Goal: Information Seeking & Learning: Learn about a topic

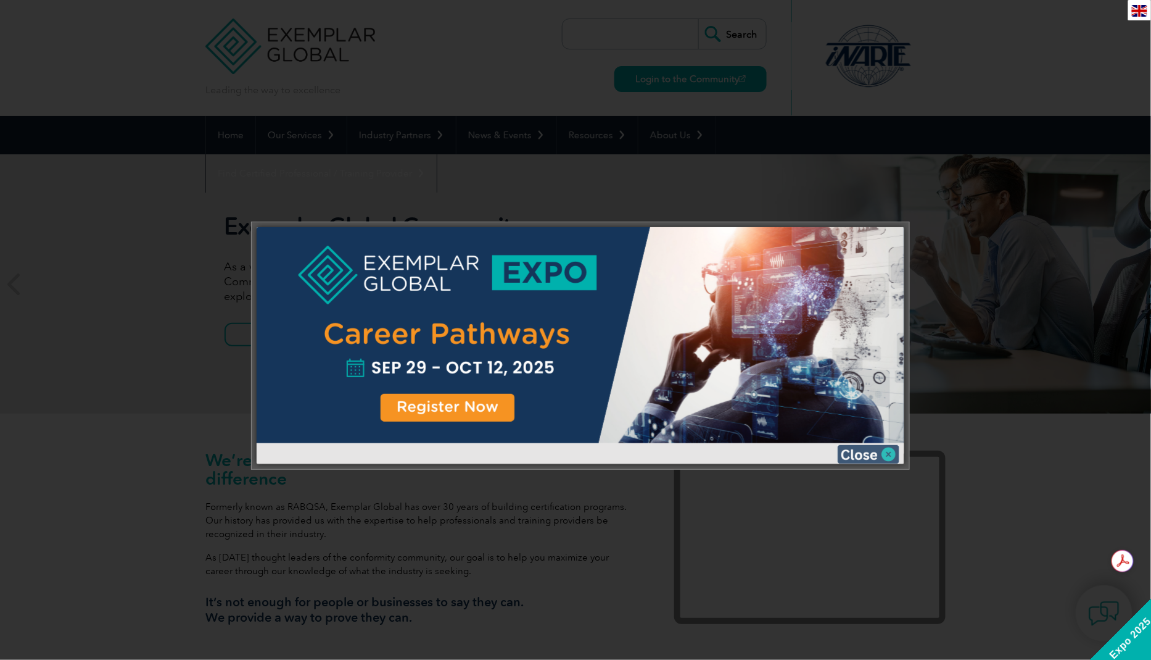
click at [876, 455] on img at bounding box center [869, 454] width 62 height 19
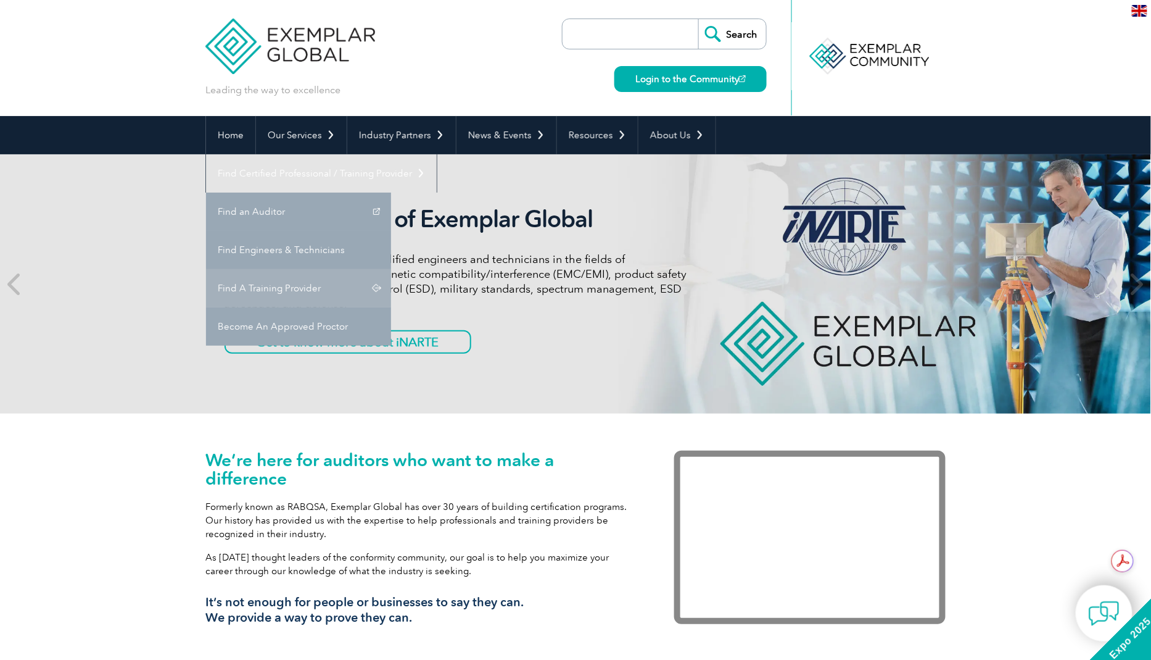
click at [391, 269] on link "Find A Training Provider" at bounding box center [298, 288] width 185 height 38
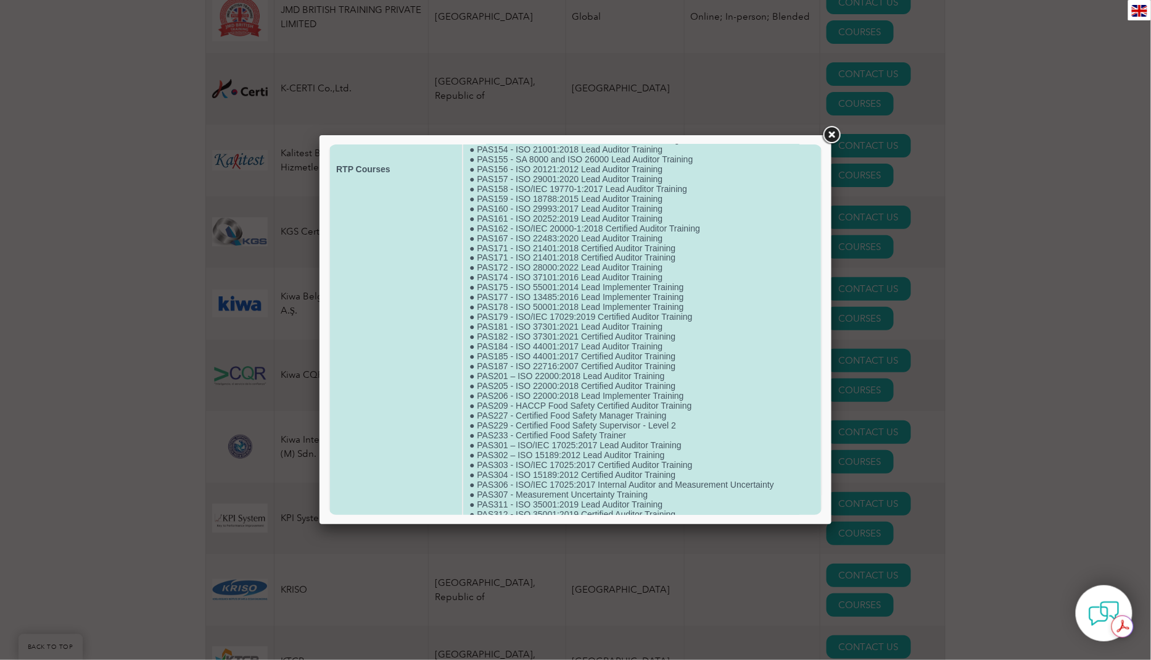
scroll to position [1222, 0]
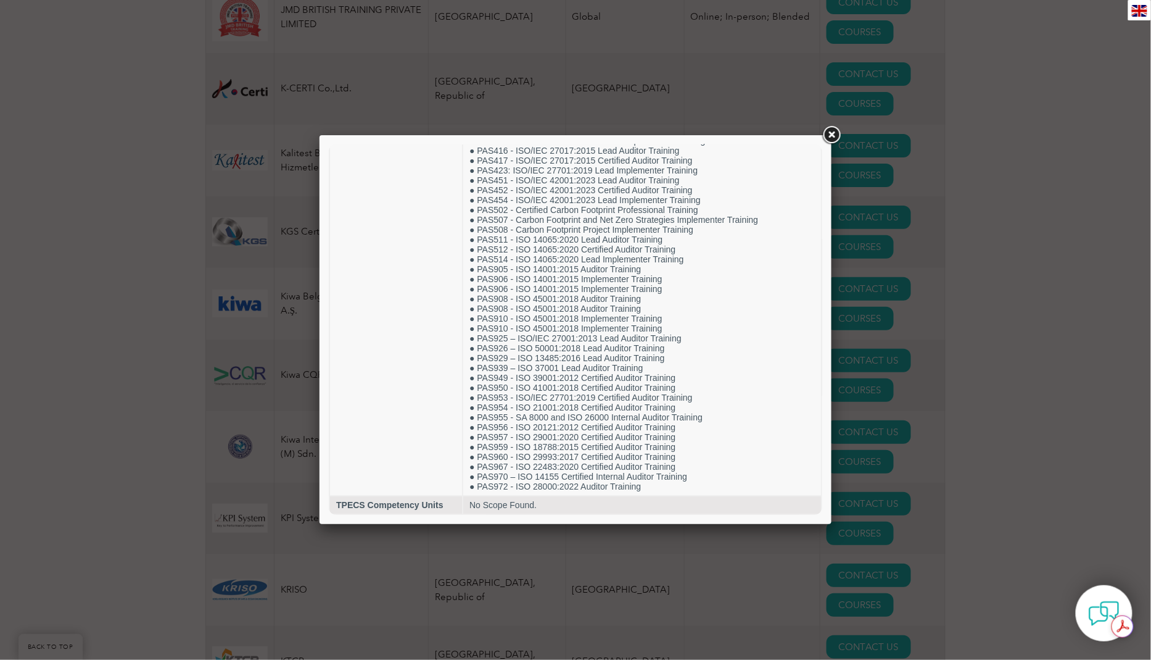
click at [831, 138] on link at bounding box center [832, 135] width 22 height 22
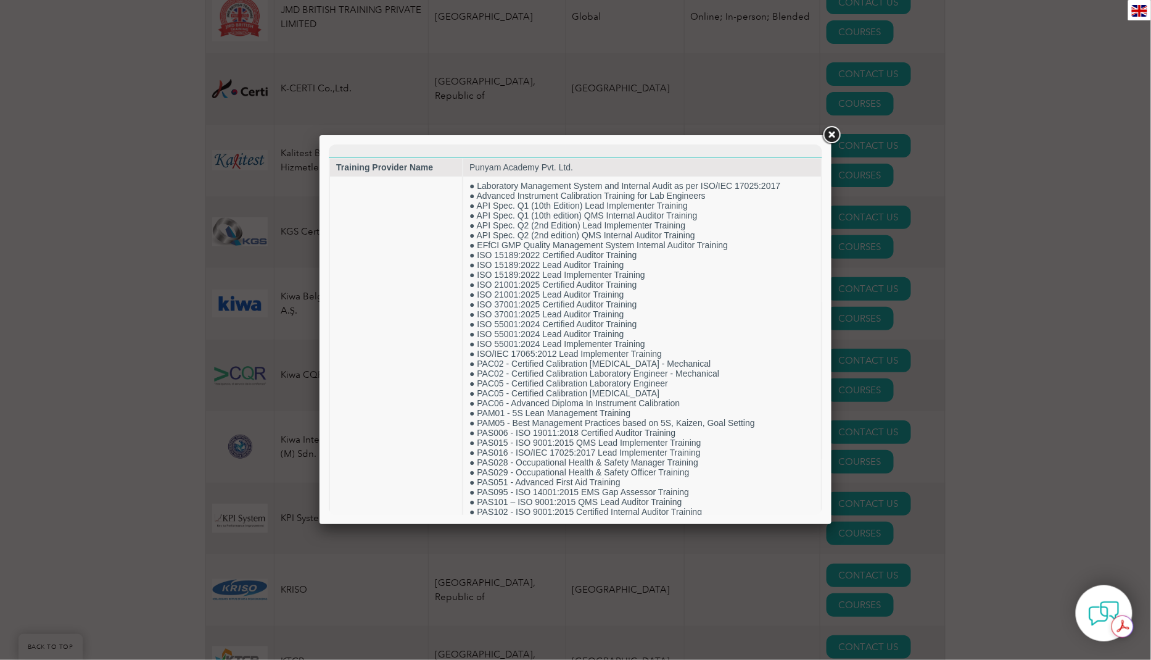
scroll to position [0, 0]
click at [831, 134] on link at bounding box center [832, 135] width 22 height 22
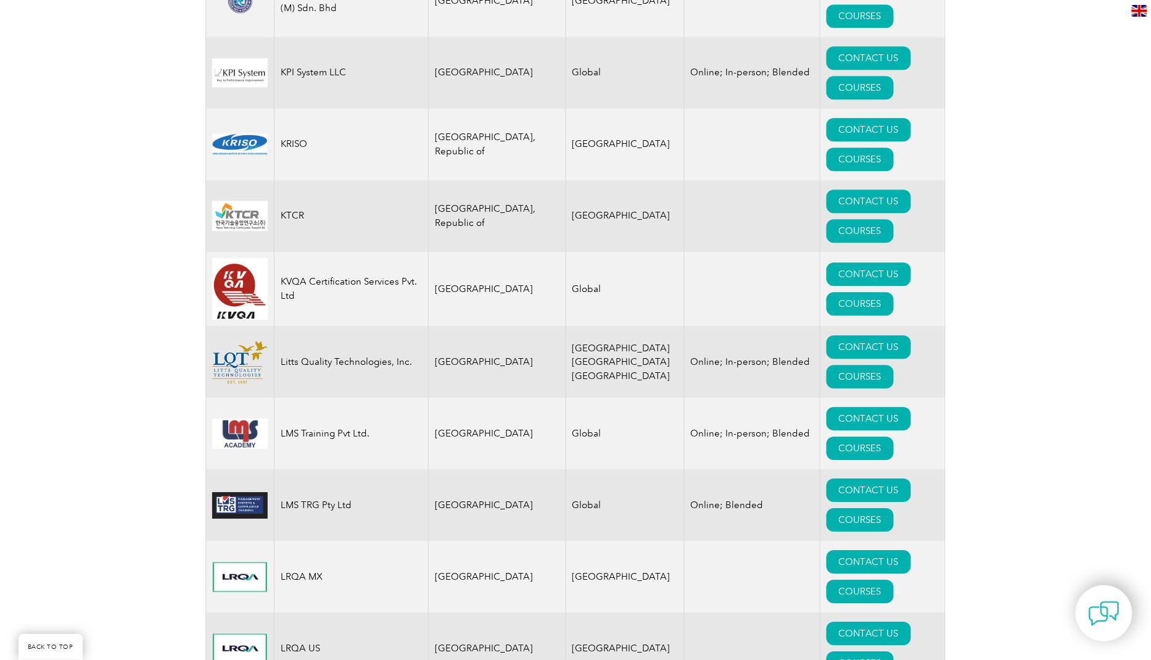
scroll to position [11457, 0]
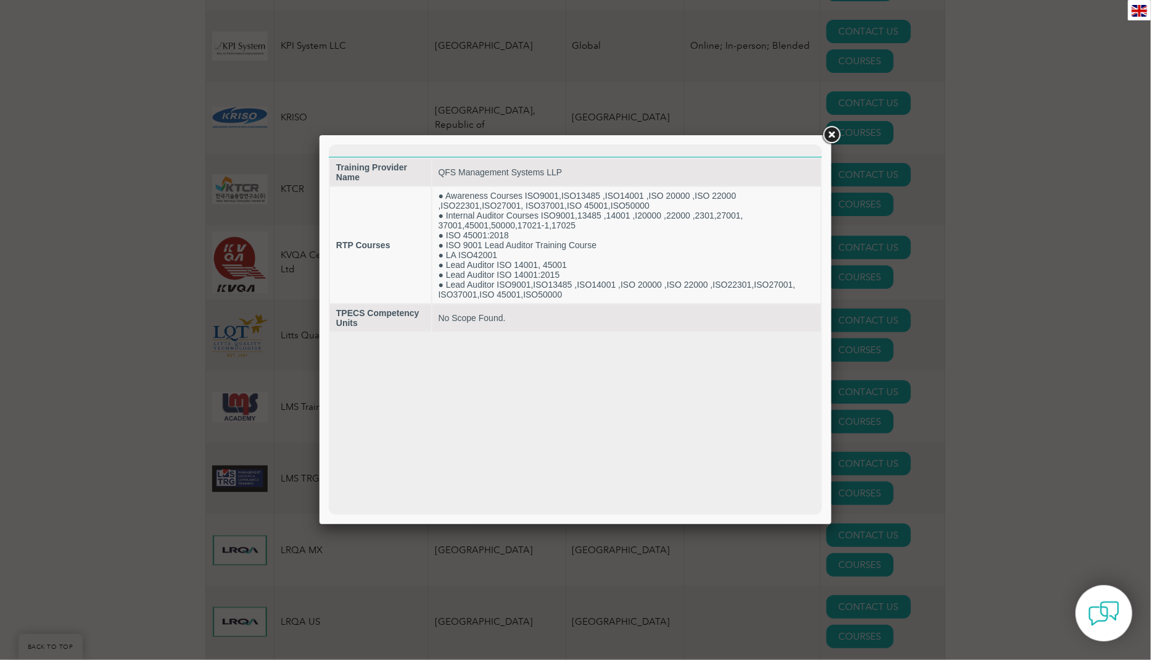
scroll to position [0, 0]
click at [832, 141] on link at bounding box center [832, 135] width 22 height 22
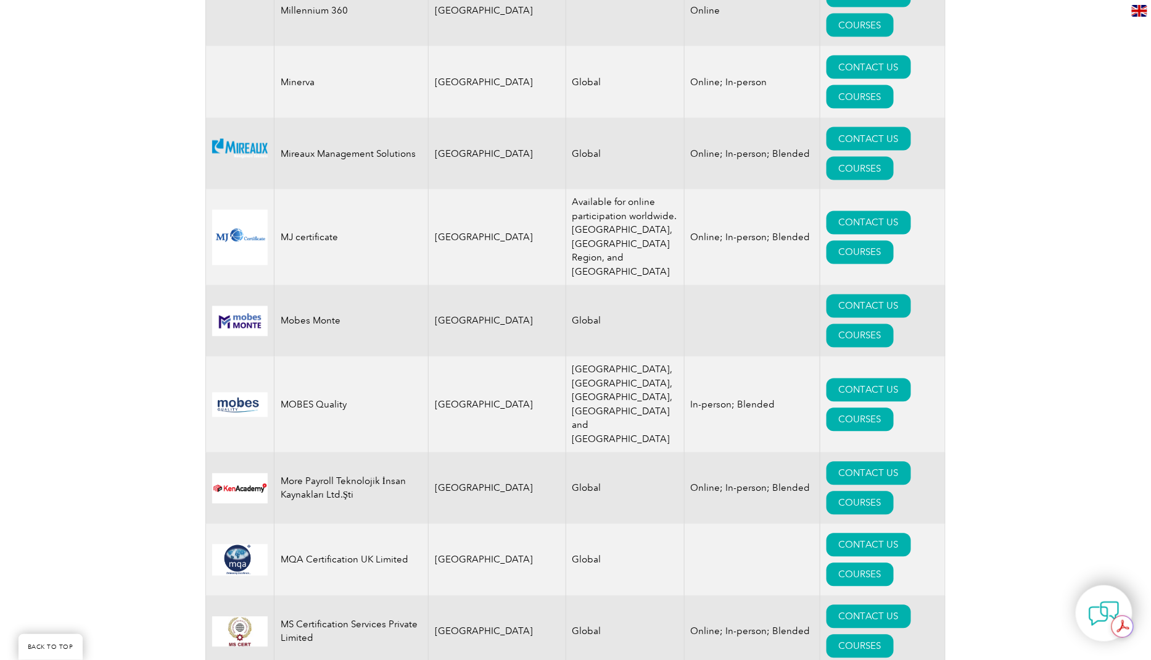
scroll to position [12786, 0]
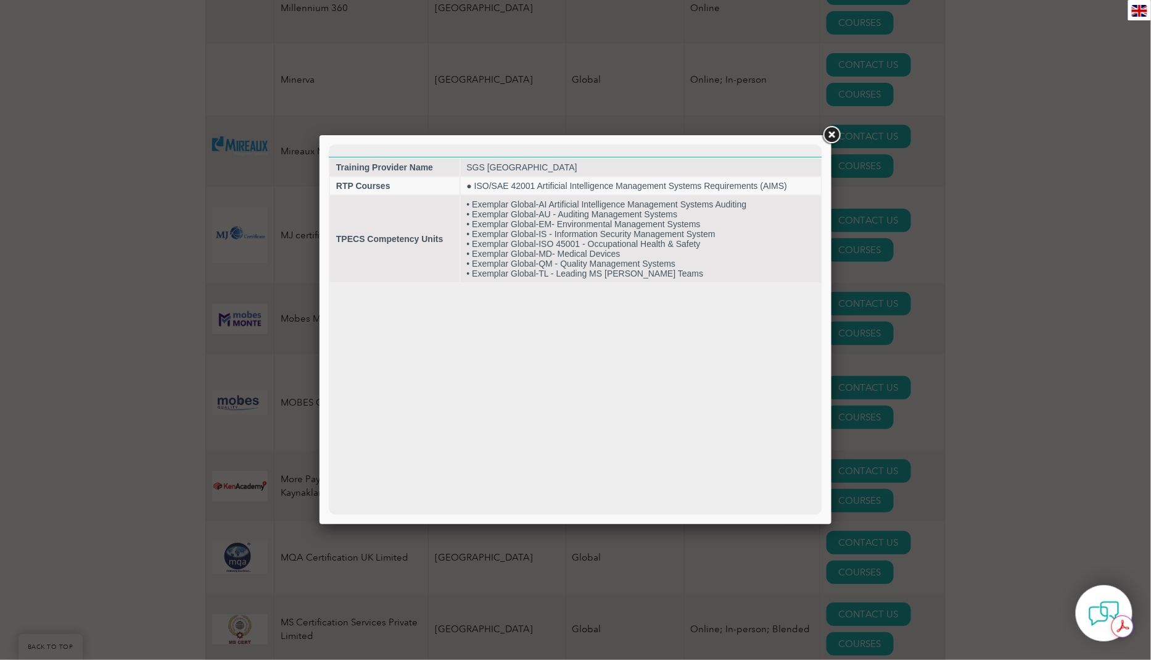
scroll to position [0, 0]
click at [833, 134] on link at bounding box center [832, 135] width 22 height 22
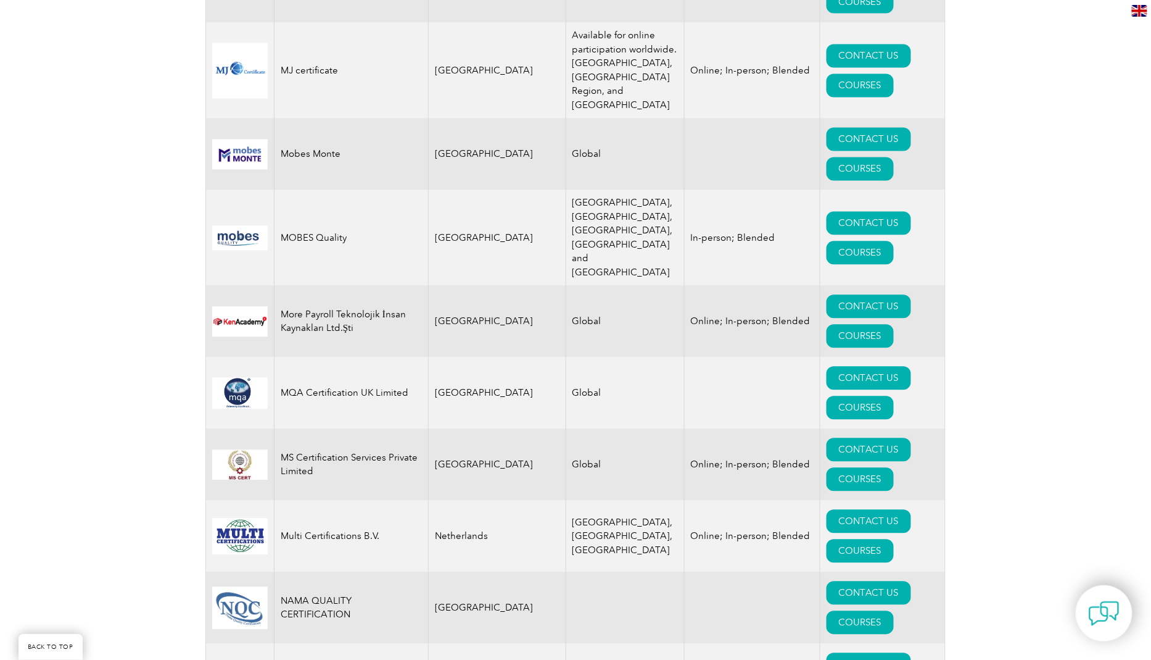
scroll to position [12954, 0]
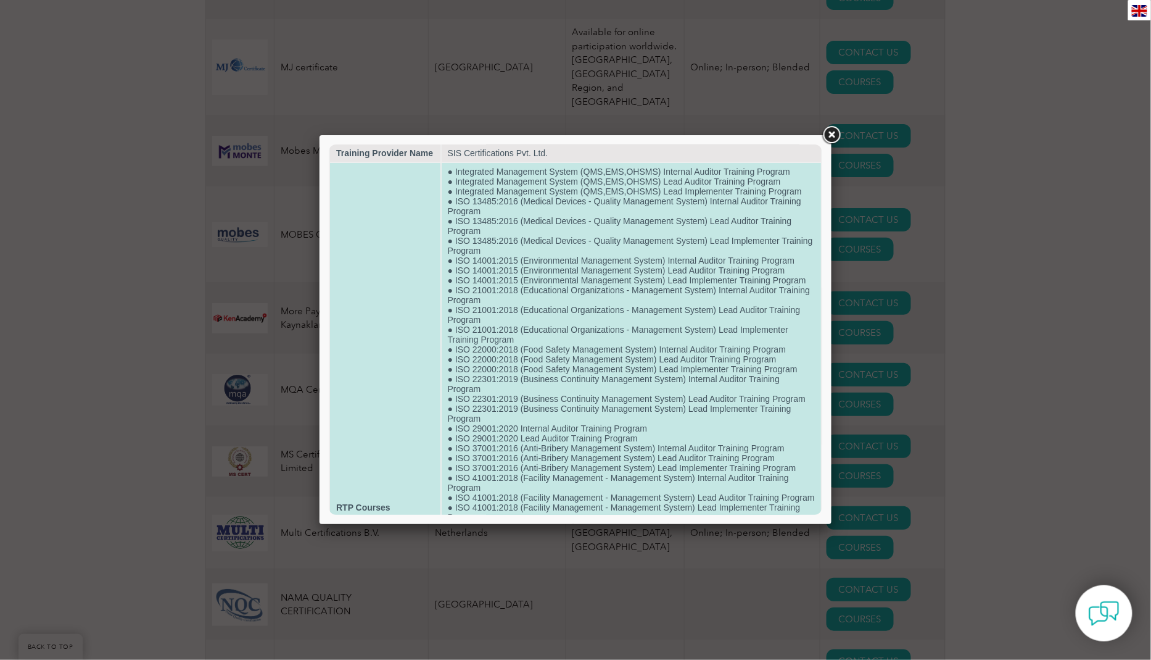
scroll to position [17, 0]
click at [594, 323] on td "● Integrated Management System (QMS,EMS,OHSMS) Internal Auditor Training Progra…" at bounding box center [631, 504] width 380 height 689
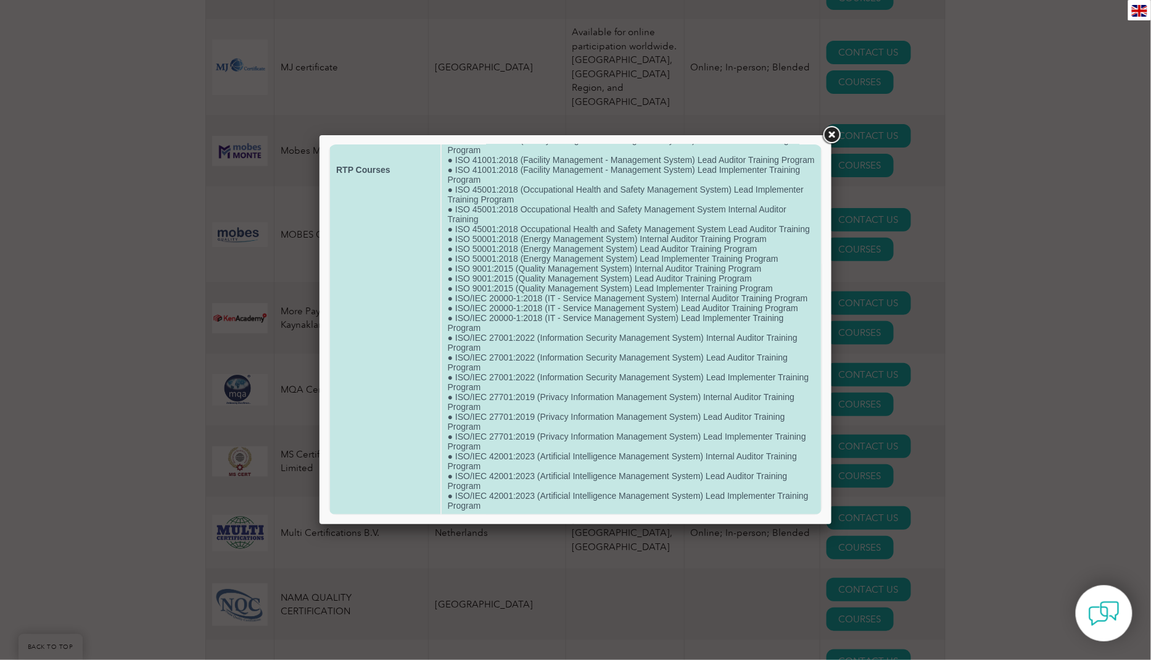
scroll to position [410, 0]
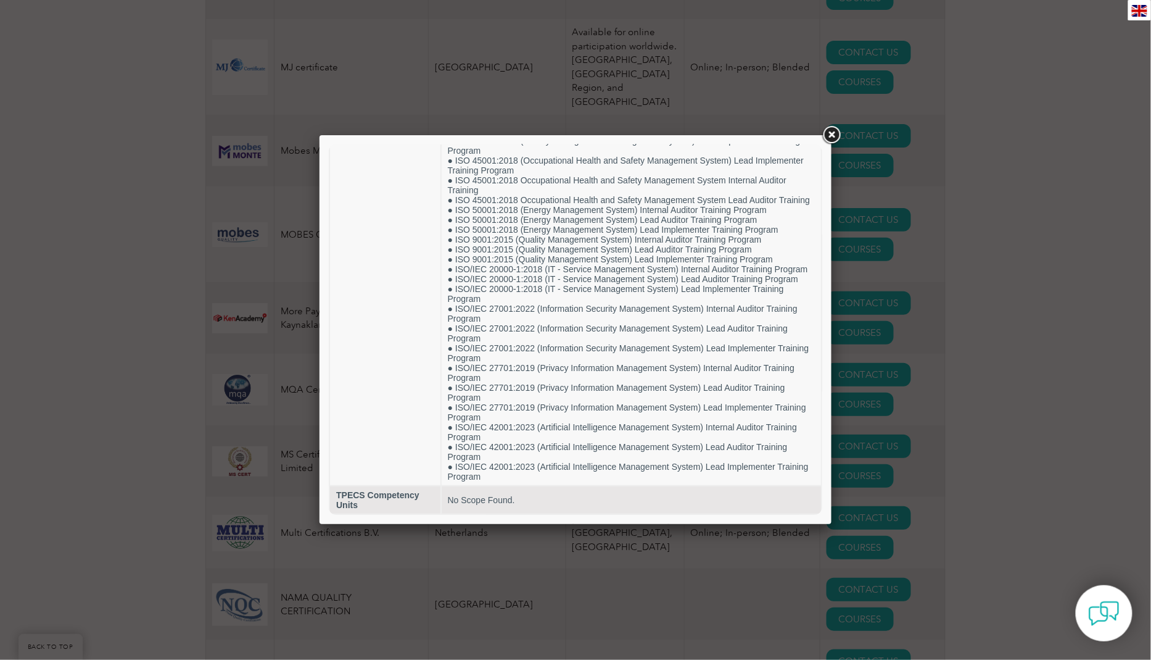
click at [834, 137] on link at bounding box center [832, 135] width 22 height 22
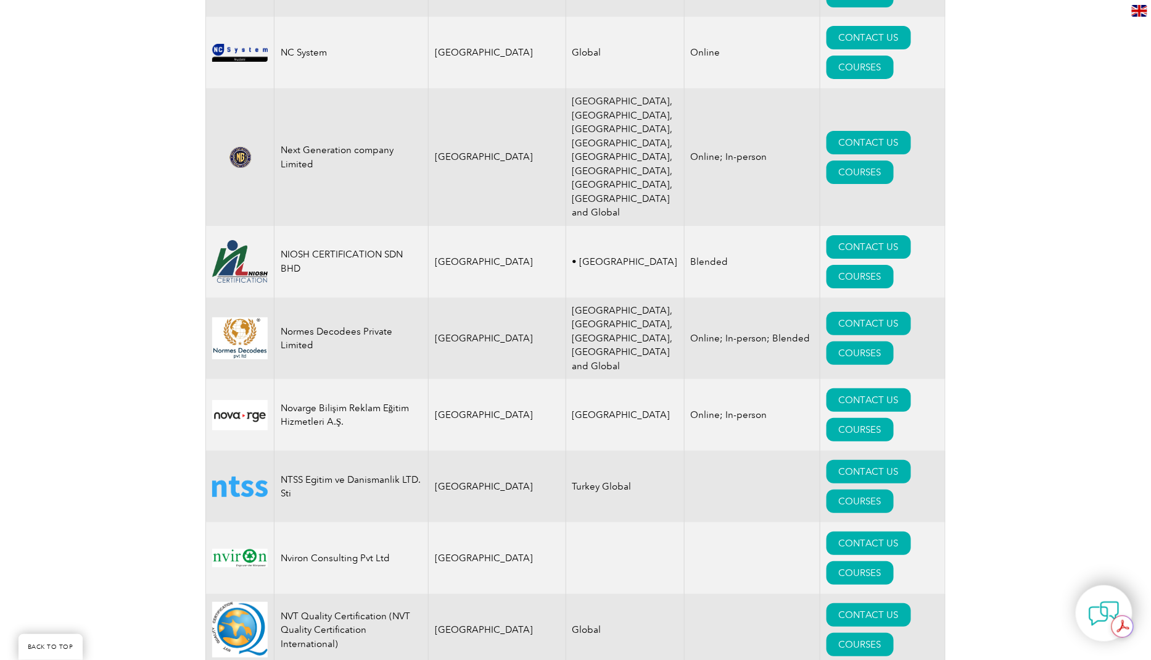
scroll to position [13829, 0]
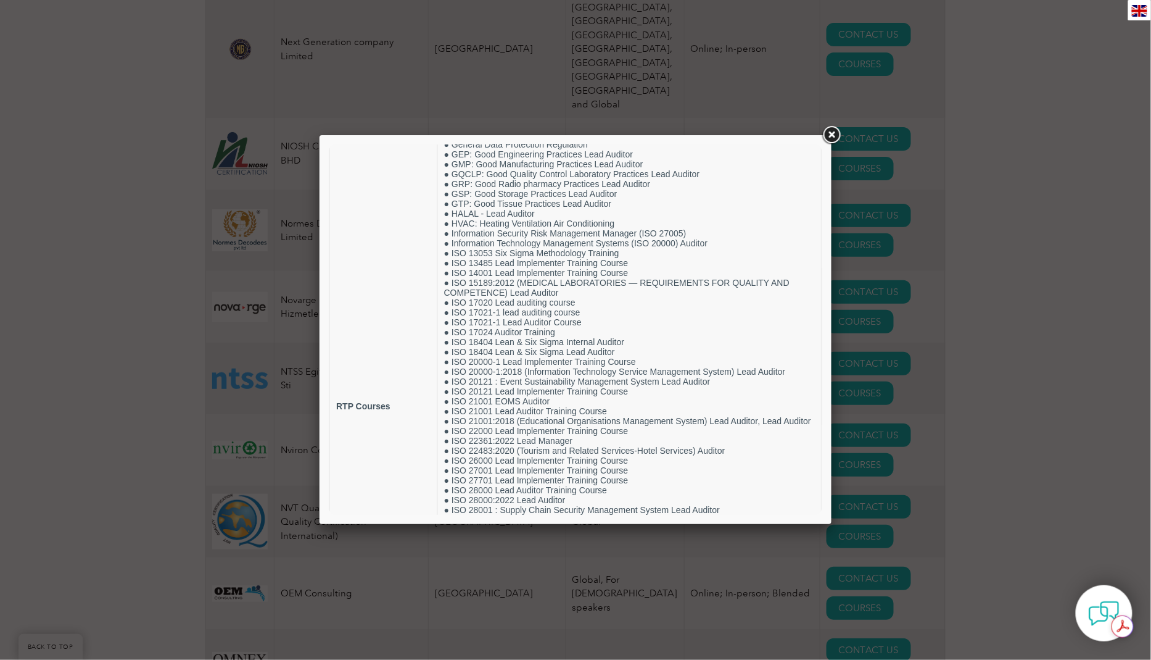
scroll to position [373, 0]
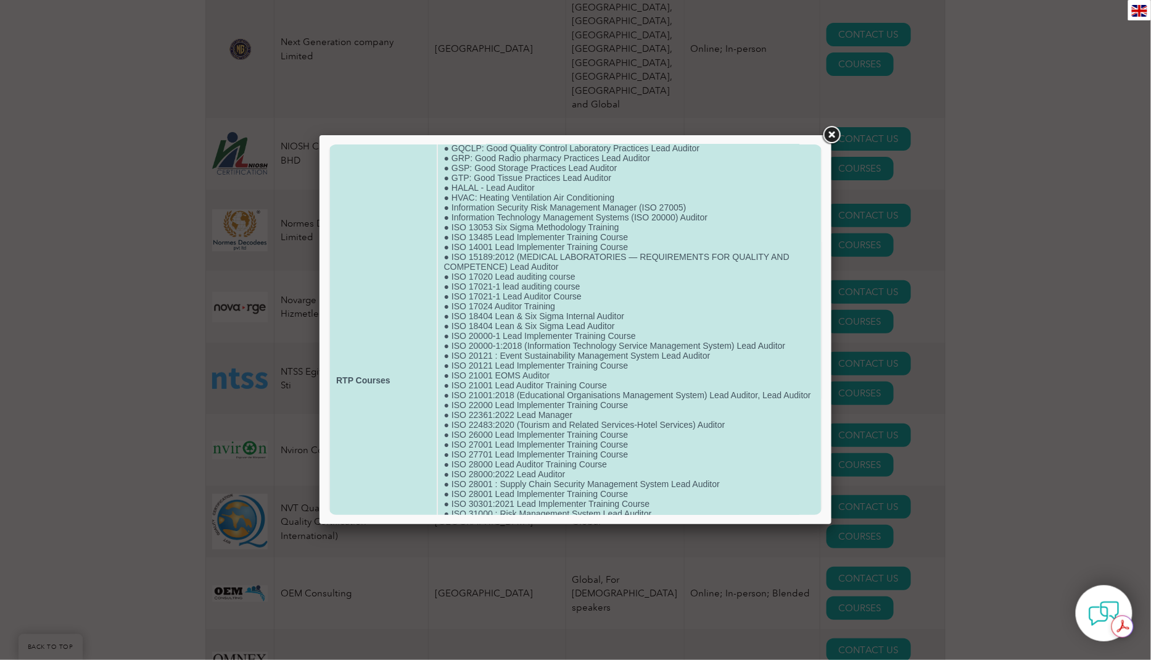
click at [508, 394] on td "● ISO 9001 Lead Implementer Training Course ● Certificate Course in Retail Mana…" at bounding box center [629, 379] width 383 height 1133
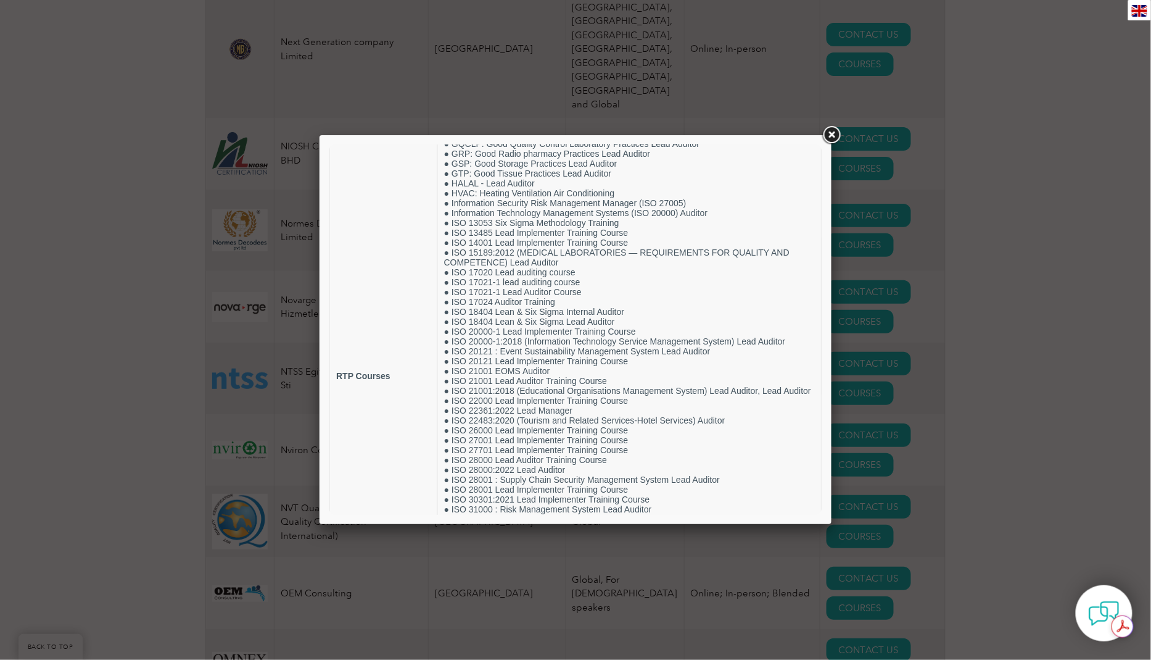
click at [835, 132] on link at bounding box center [832, 135] width 22 height 22
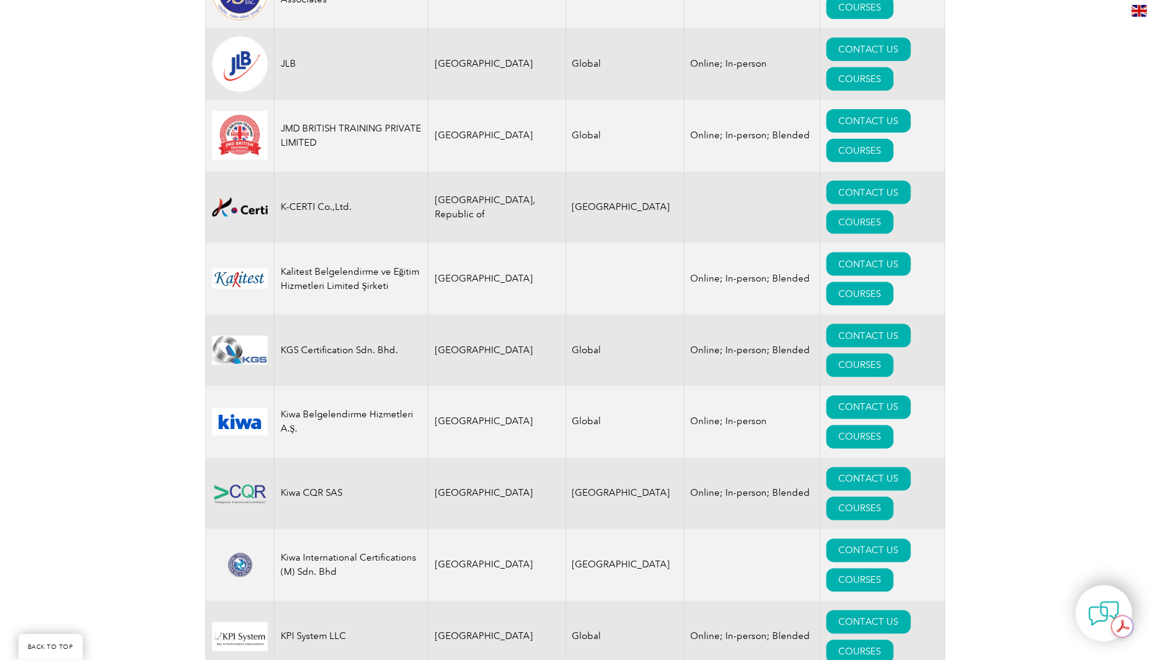
scroll to position [10957, 0]
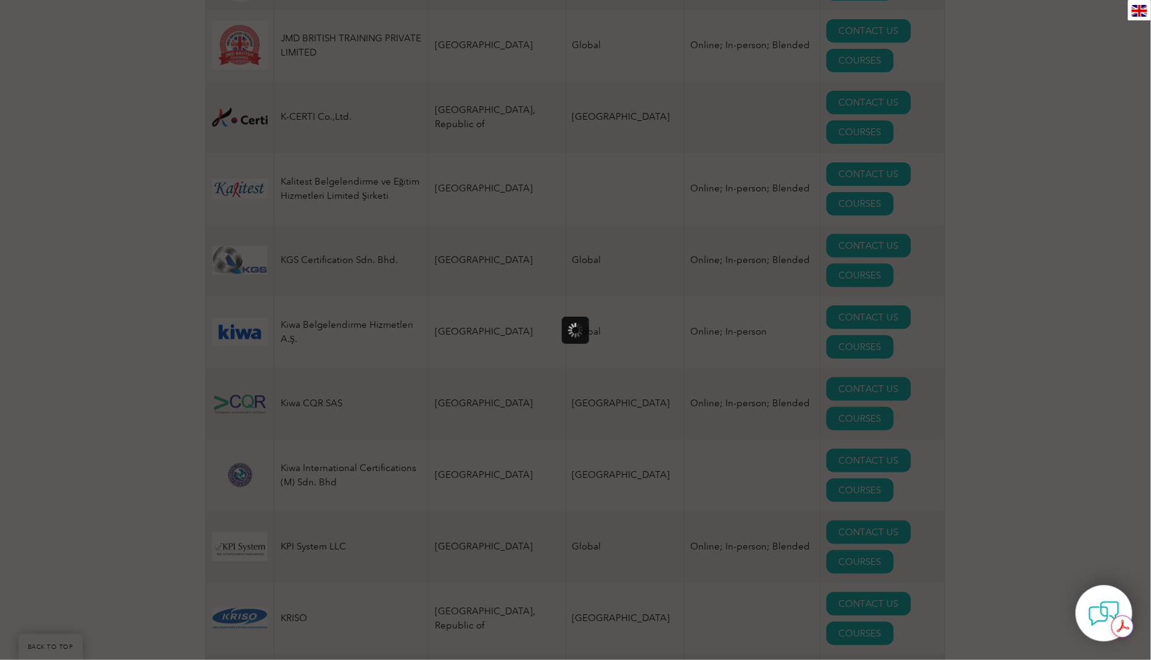
scroll to position [0, 0]
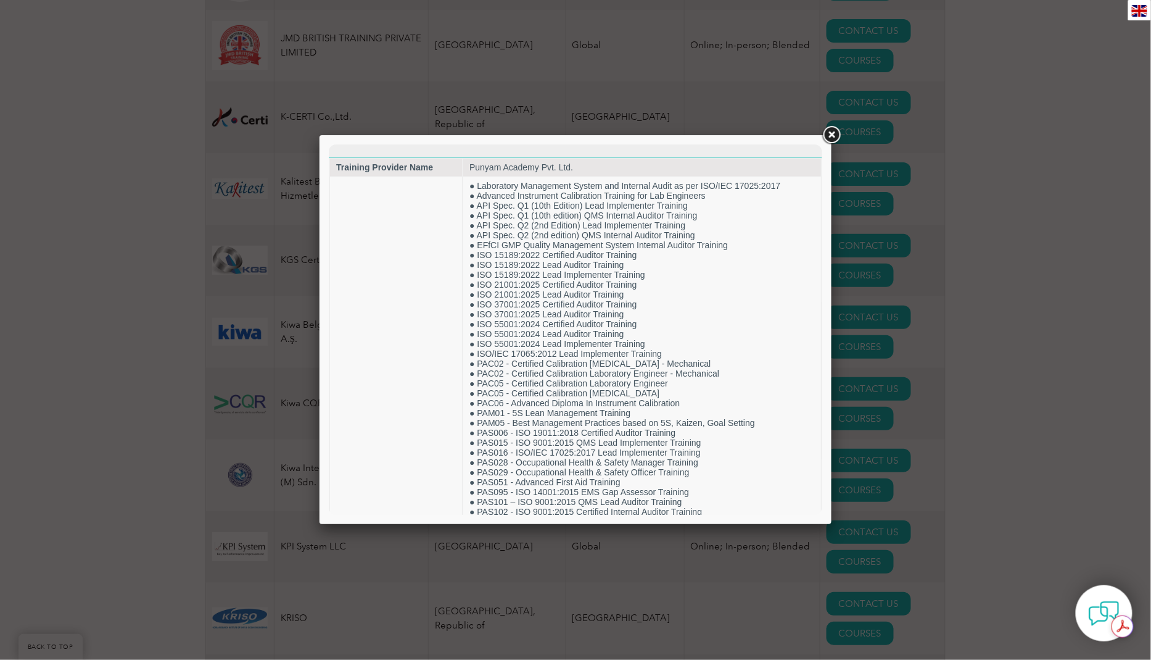
click at [836, 137] on link at bounding box center [832, 135] width 22 height 22
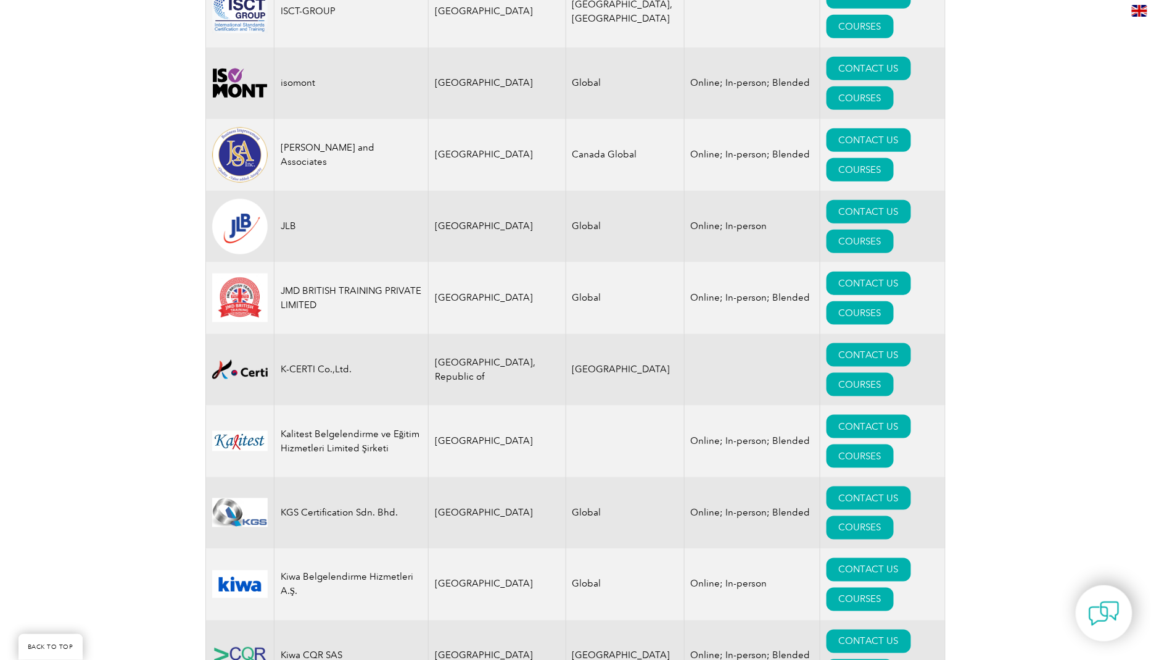
scroll to position [10645, 0]
